Goal: Task Accomplishment & Management: Manage account settings

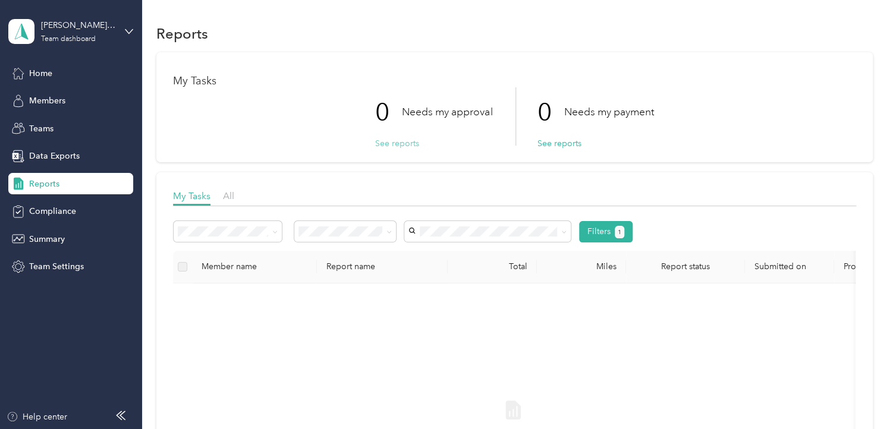
click at [407, 146] on button "See reports" at bounding box center [397, 143] width 44 height 12
click at [398, 141] on button "See reports" at bounding box center [397, 143] width 44 height 12
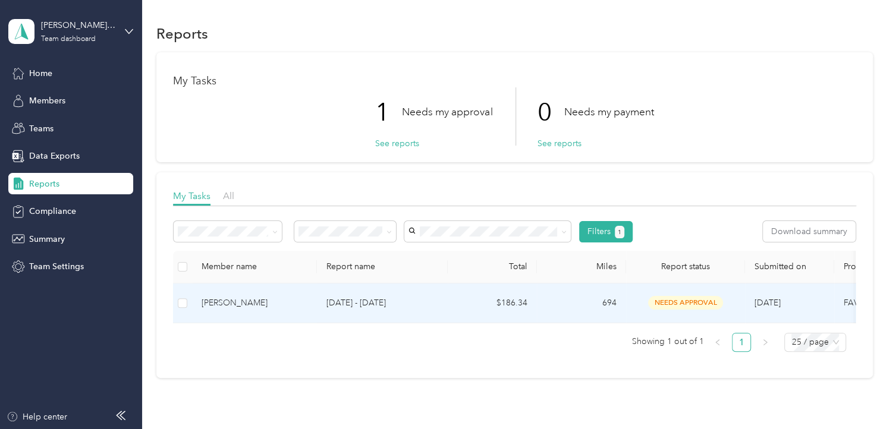
click at [386, 300] on p "[DATE] - [DATE]" at bounding box center [382, 303] width 112 height 13
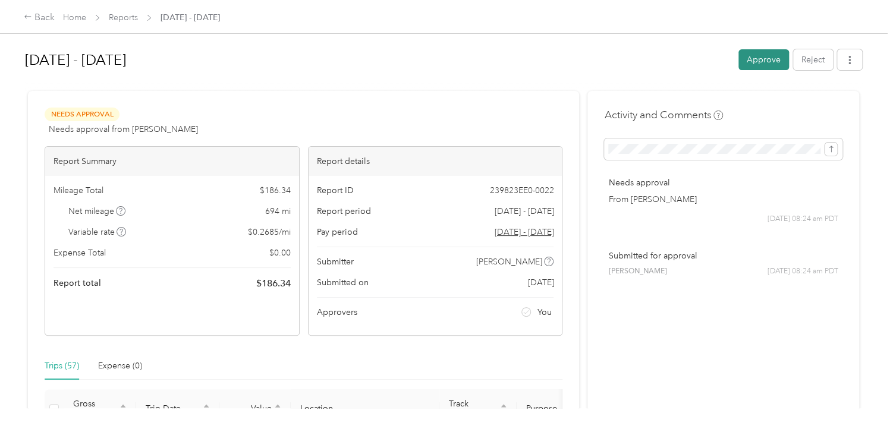
click at [753, 55] on button "Approve" at bounding box center [763, 59] width 51 height 21
